Goal: Find specific page/section: Find specific page/section

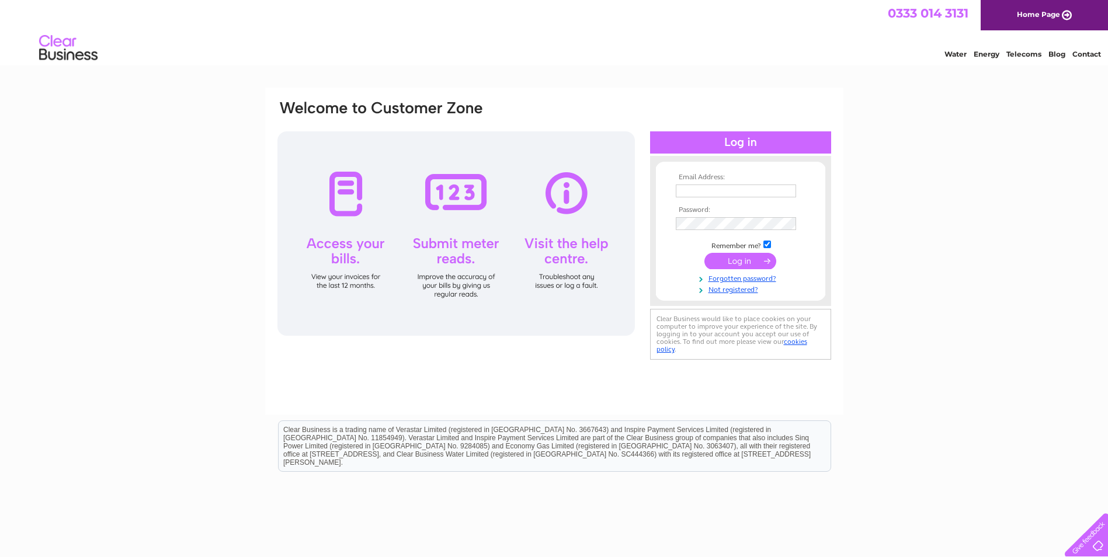
type input "basrakeystore89@yahoo.com"
click at [748, 260] on input "submit" at bounding box center [741, 261] width 72 height 16
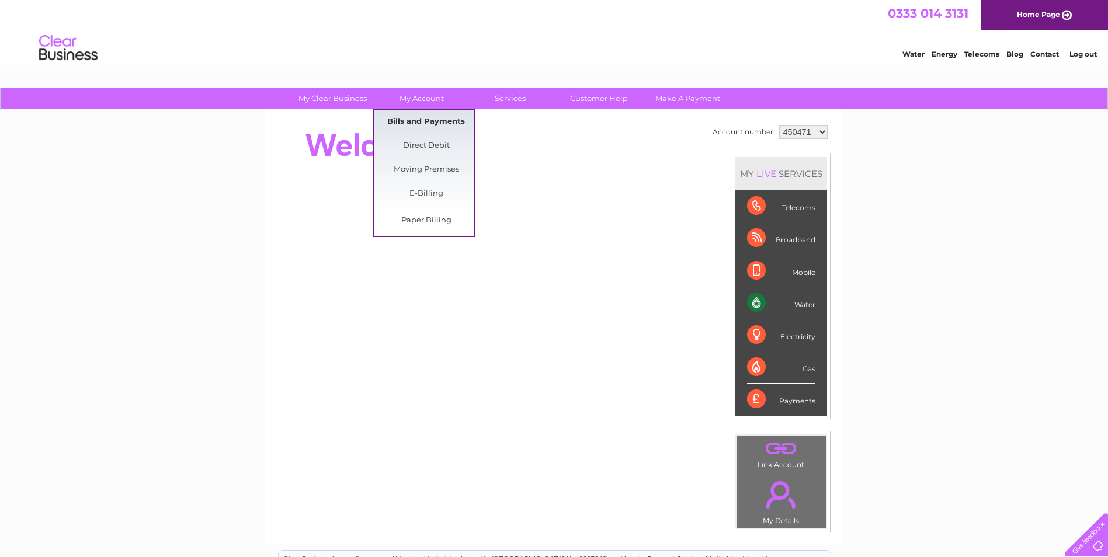
click at [426, 130] on link "Bills and Payments" at bounding box center [426, 121] width 96 height 23
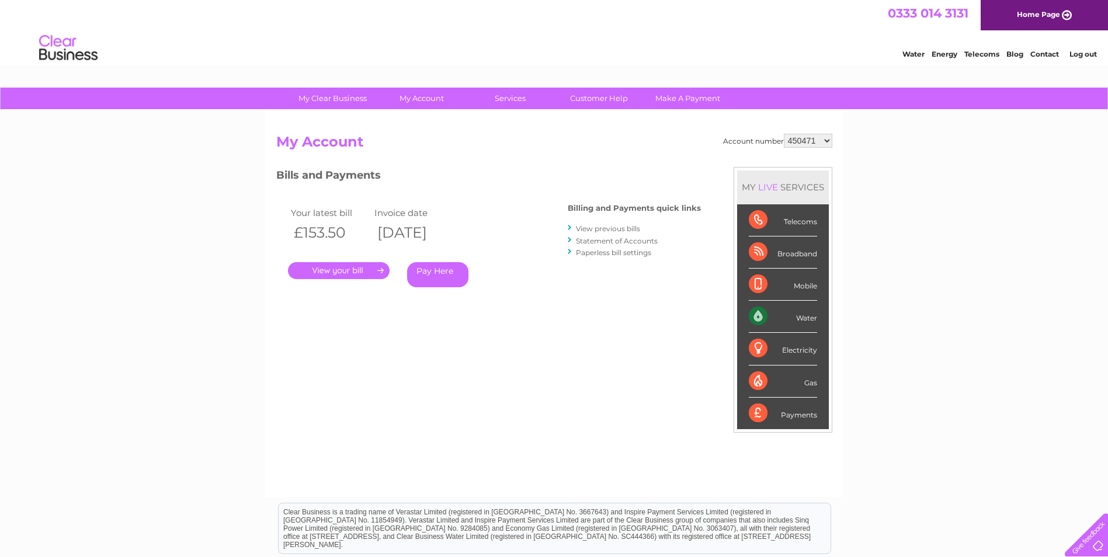
click at [370, 268] on link "." at bounding box center [339, 270] width 102 height 17
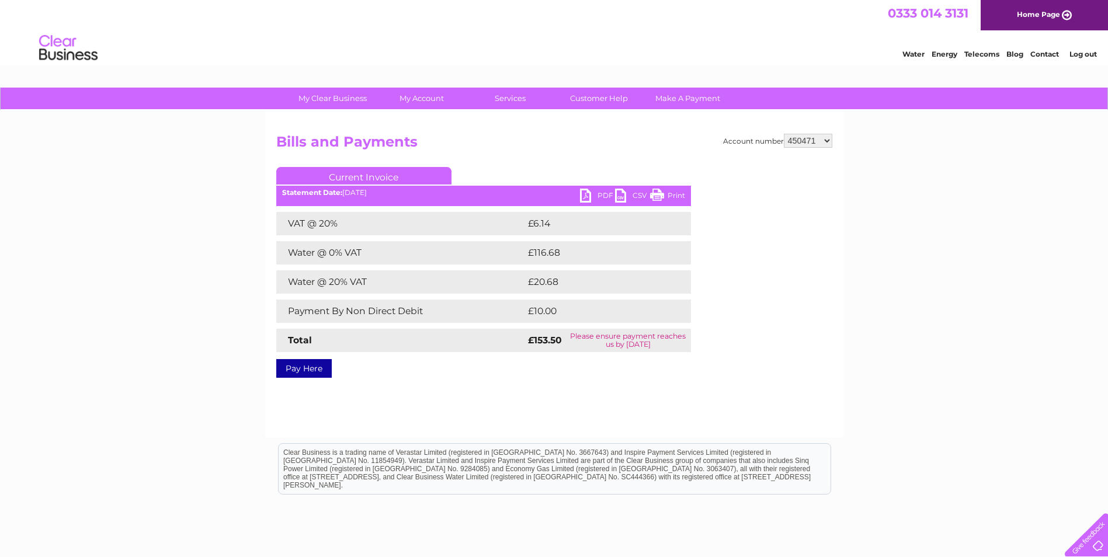
click at [666, 189] on ul "Current Invoice" at bounding box center [483, 178] width 415 height 22
drag, startPoint x: 658, startPoint y: 198, endPoint x: 88, endPoint y: 56, distance: 588.1
click at [658, 198] on link "Print" at bounding box center [667, 197] width 35 height 17
